Goal: Use online tool/utility: Utilize a website feature to perform a specific function

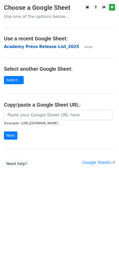
click at [42, 46] on strong "Academy Press Release List_2025" at bounding box center [41, 46] width 75 height 5
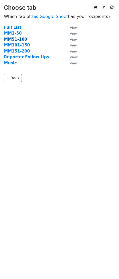
click at [17, 40] on strong "MM51-100" at bounding box center [15, 39] width 23 height 5
